Goal: Information Seeking & Learning: Learn about a topic

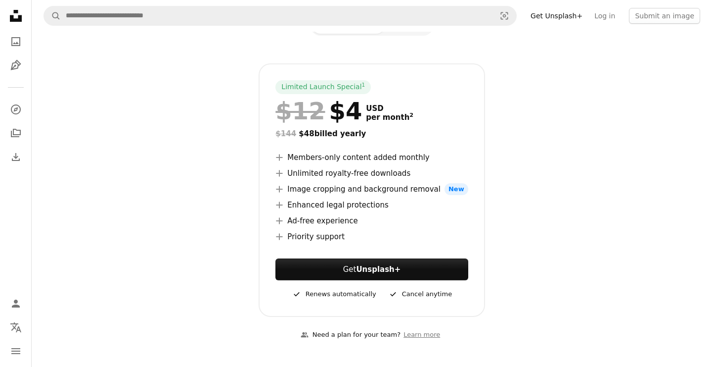
scroll to position [142, 0]
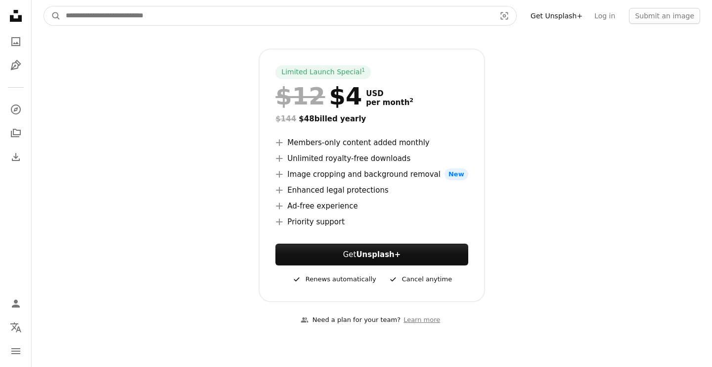
click at [215, 10] on input "Find visuals sitewide" at bounding box center [277, 15] width 432 height 19
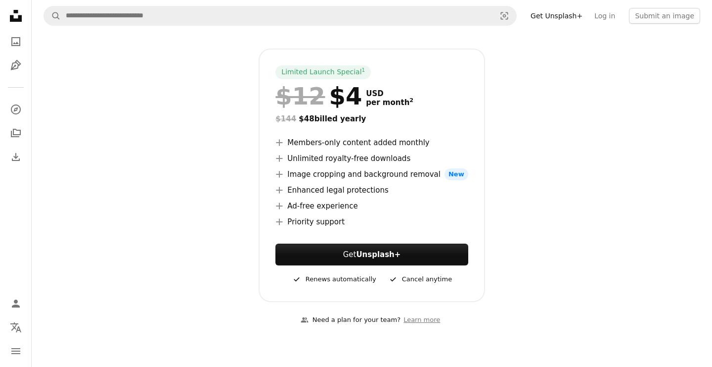
click at [232, 136] on div "Limited Launch Special 1 $12 $4 USD per month 2 $144 $48 billed yearly A plus s…" at bounding box center [371, 174] width 641 height 253
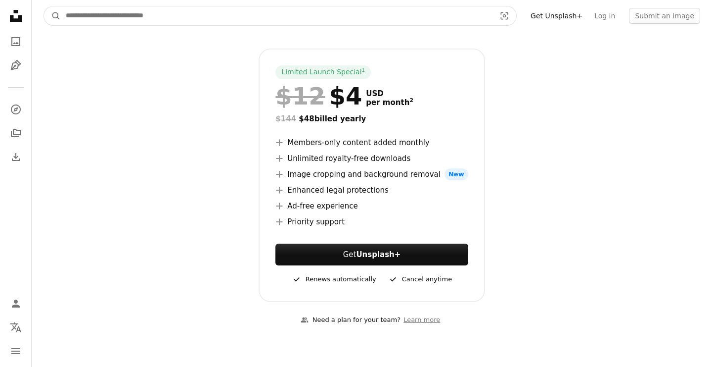
click at [265, 23] on input "Find visuals sitewide" at bounding box center [277, 15] width 432 height 19
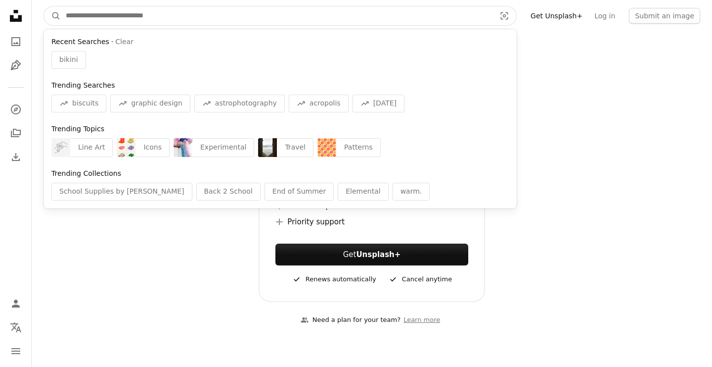
click at [237, 20] on input "Find visuals sitewide" at bounding box center [277, 15] width 432 height 19
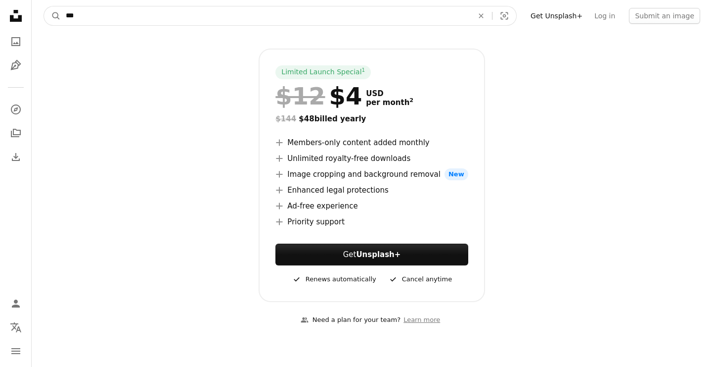
type input "****"
click button "A magnifying glass" at bounding box center [52, 15] width 17 height 19
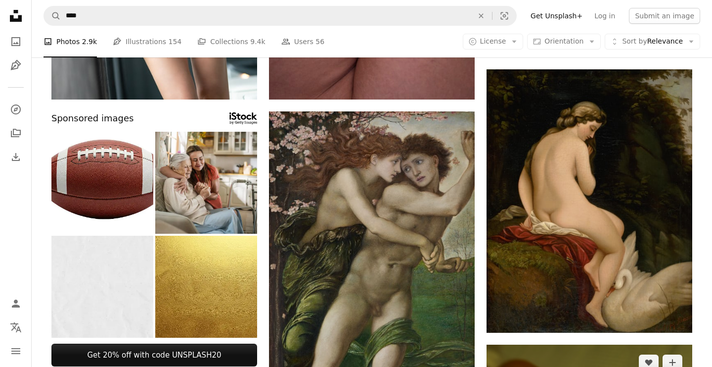
scroll to position [355, 0]
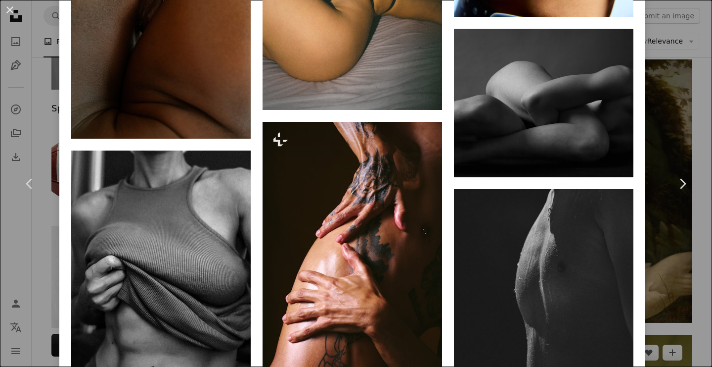
scroll to position [2340, 0]
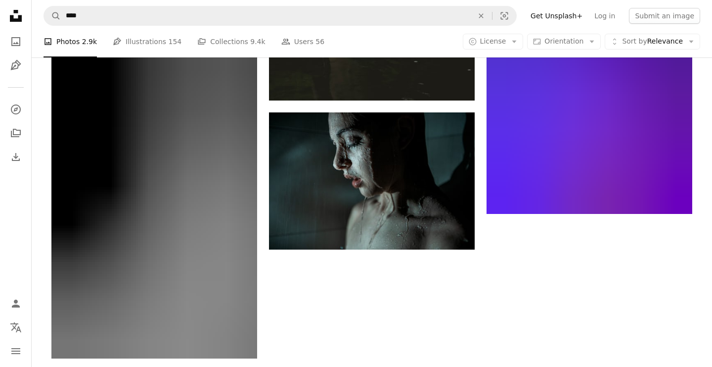
scroll to position [1916, 0]
